Goal: Information Seeking & Learning: Learn about a topic

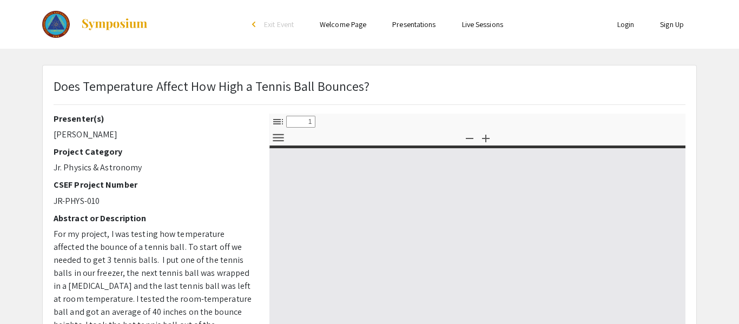
select select "custom"
type input "0"
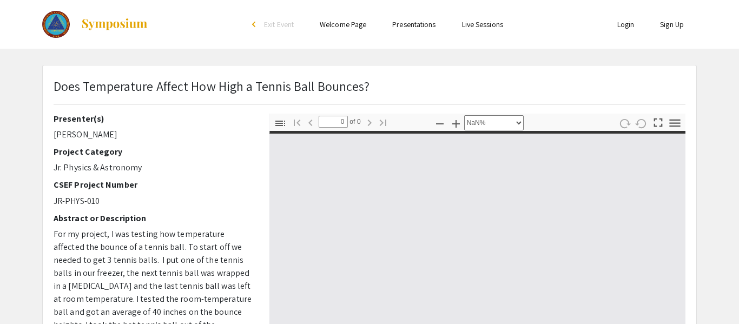
select select "auto"
type input "1"
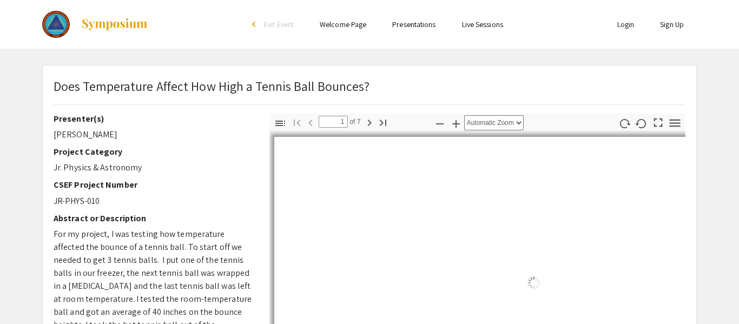
select select "auto"
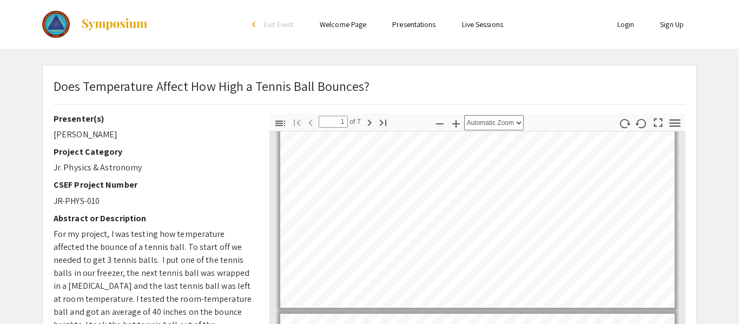
type input "2"
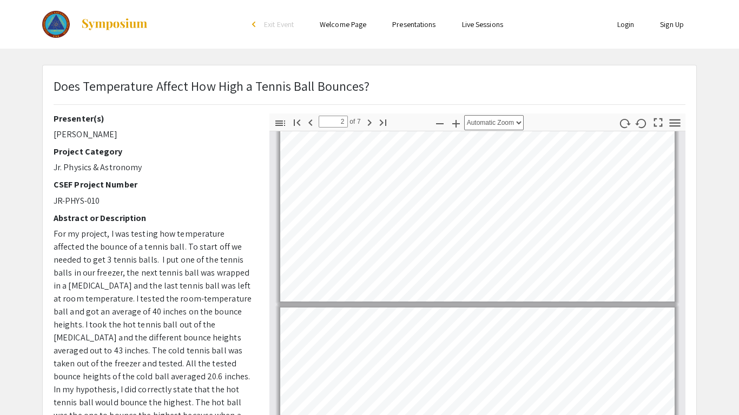
scroll to position [93, 0]
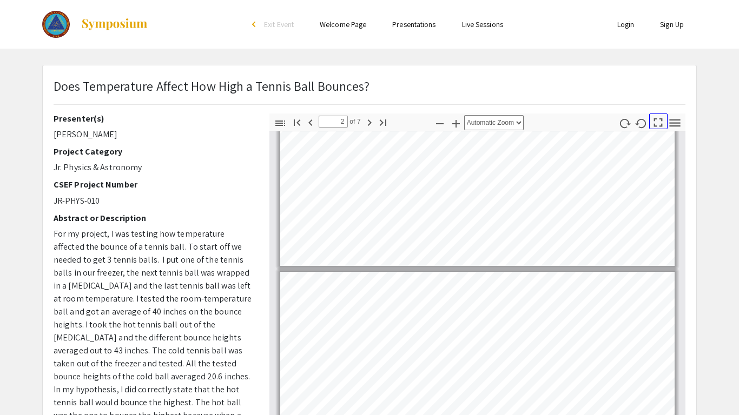
click at [657, 122] on icon "button" at bounding box center [658, 122] width 15 height 15
select select "page-fit"
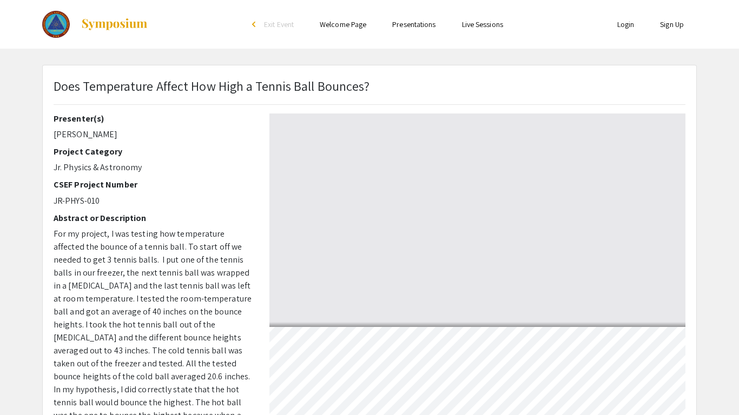
scroll to position [415, 0]
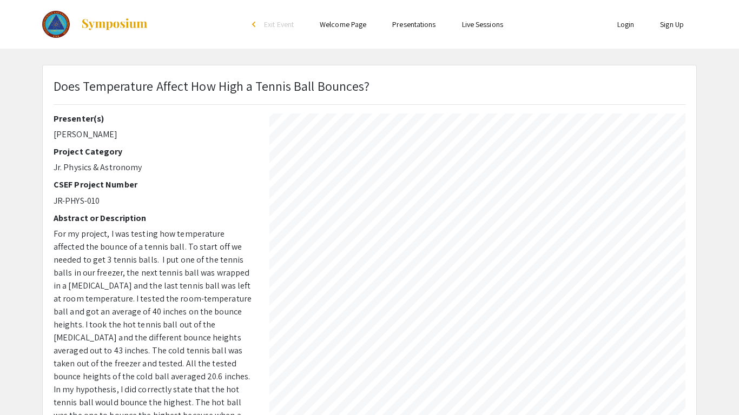
type input "4"
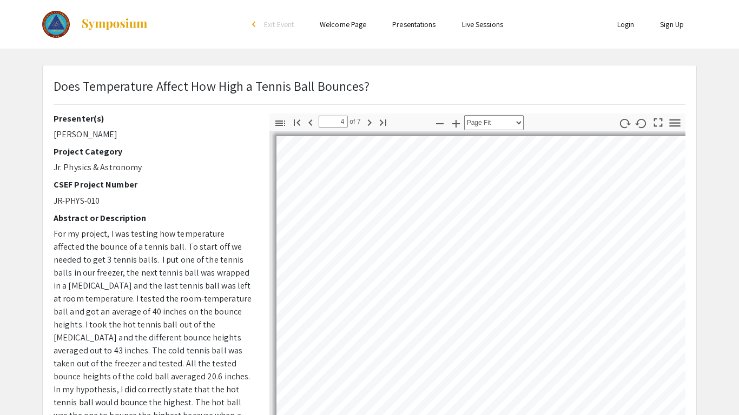
select select "auto"
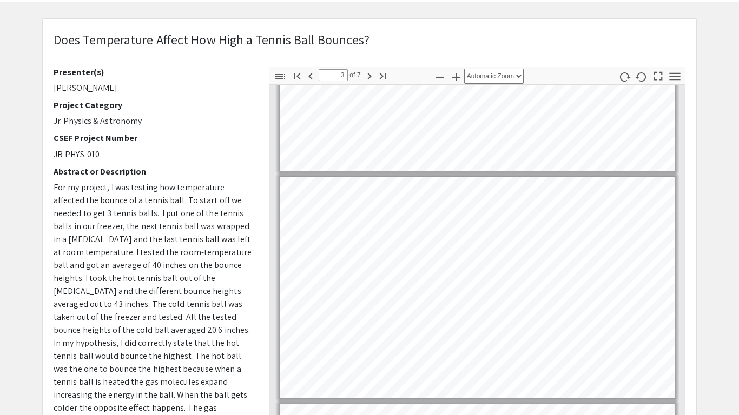
scroll to position [47, 0]
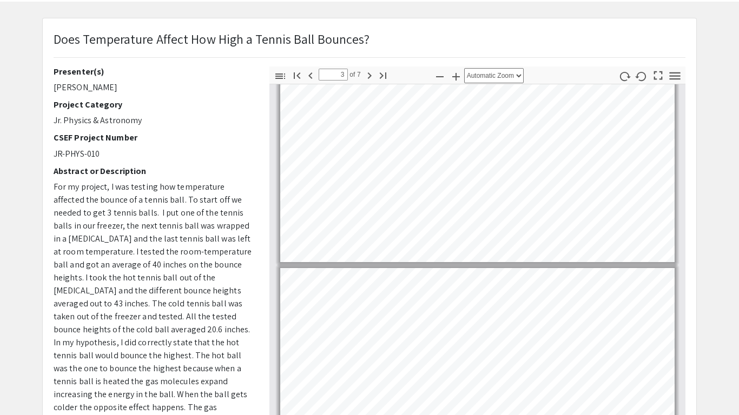
type input "2"
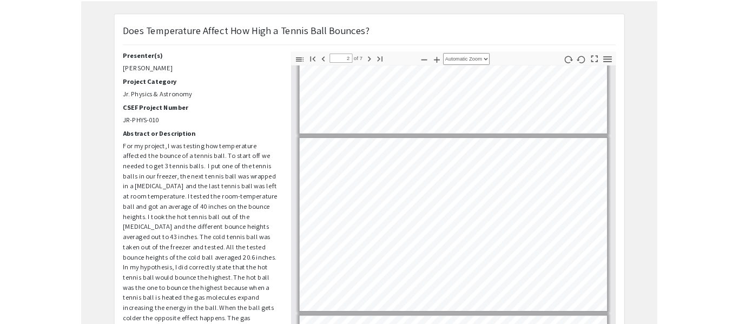
scroll to position [0, 0]
